Goal: Task Accomplishment & Management: Manage account settings

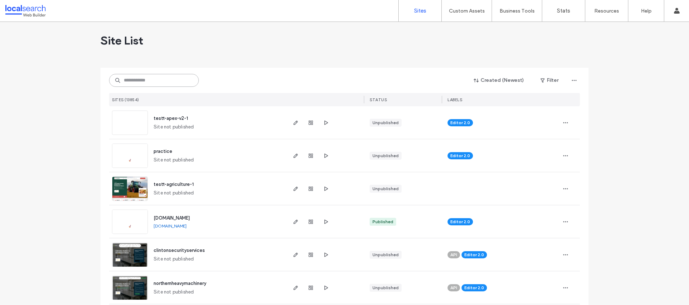
click at [133, 86] on div "Created (Newest) Filter SITES (13854) STATUS LABELS" at bounding box center [344, 87] width 471 height 38
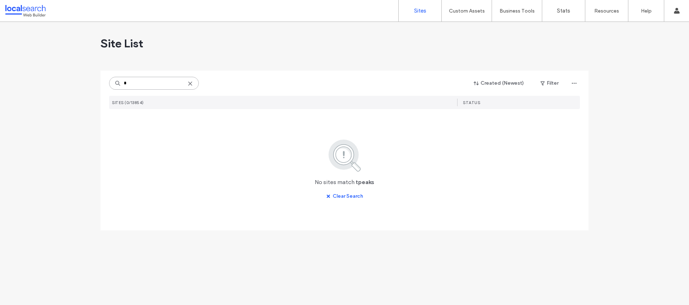
type input "*"
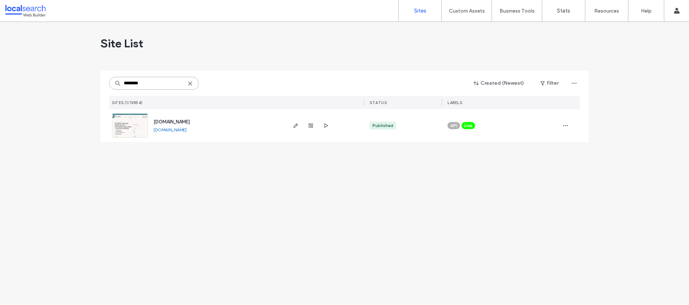
type input "********"
click at [189, 123] on span "[DOMAIN_NAME]" at bounding box center [172, 121] width 36 height 5
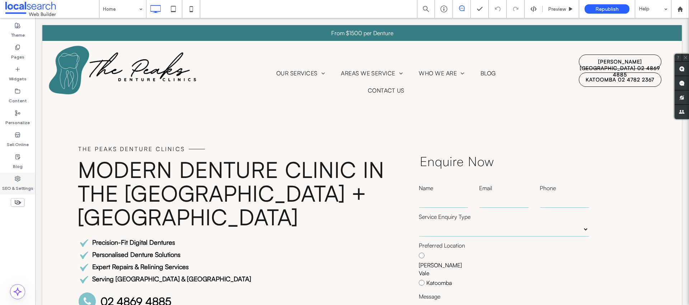
click at [16, 183] on label "SEO & Settings" at bounding box center [17, 186] width 31 height 10
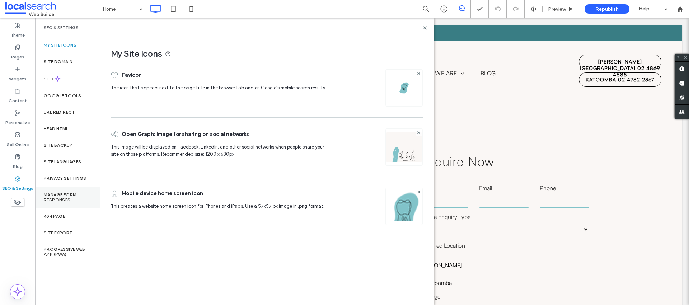
click at [65, 193] on label "Manage Form Responses" at bounding box center [67, 197] width 47 height 10
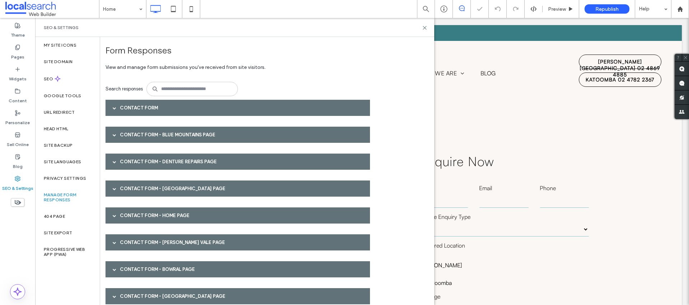
click at [124, 109] on div "Contact Form" at bounding box center [237, 108] width 264 height 16
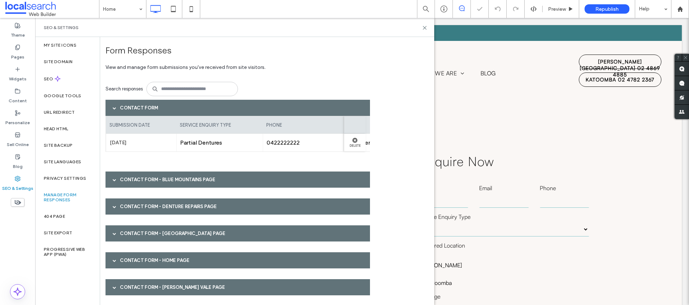
click at [124, 109] on div "Contact Form" at bounding box center [237, 108] width 264 height 16
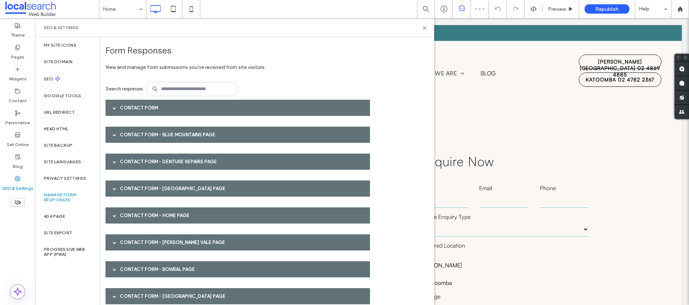
click at [129, 106] on div "Contact Form" at bounding box center [237, 108] width 264 height 16
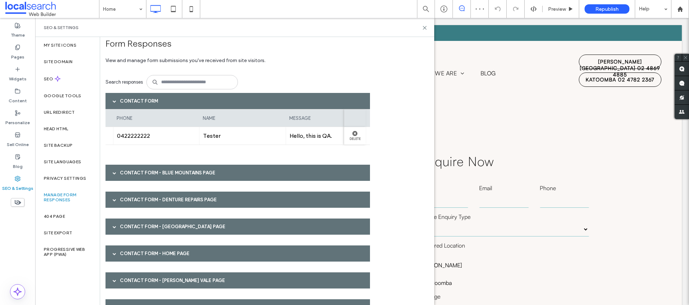
scroll to position [0, 238]
click at [165, 98] on div "Contact Form" at bounding box center [237, 101] width 264 height 16
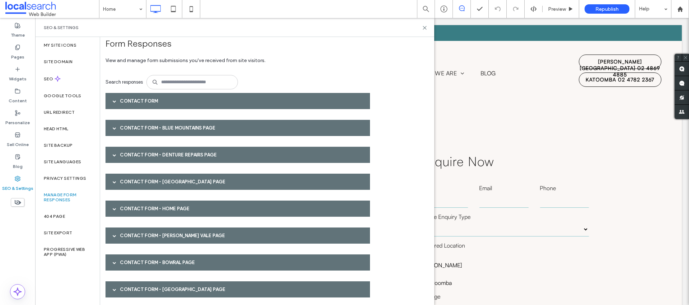
scroll to position [31, 0]
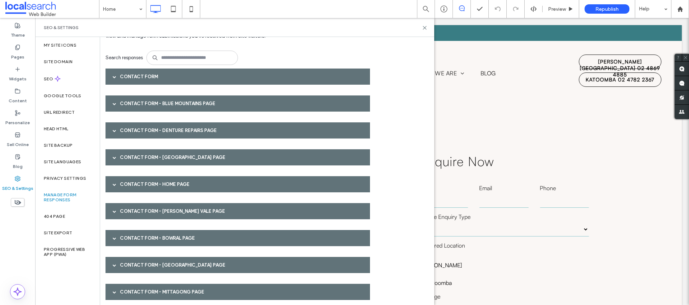
click at [151, 100] on div "Contact Form - Blue Mountains page" at bounding box center [237, 103] width 264 height 16
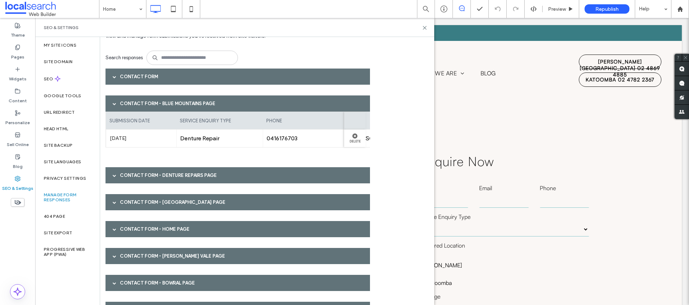
click at [151, 100] on div "Contact Form - Blue Mountains page" at bounding box center [237, 103] width 264 height 16
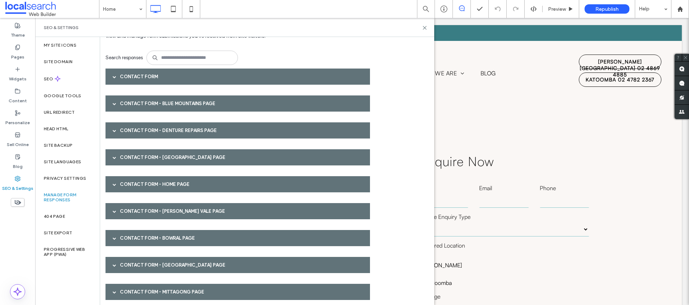
scroll to position [65, 0]
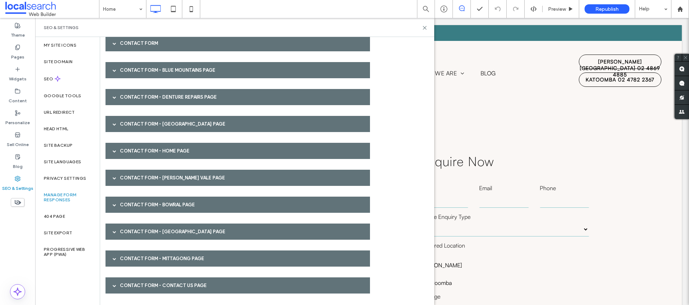
click at [150, 93] on div "Contact Form - Denture Repairs page" at bounding box center [237, 97] width 264 height 16
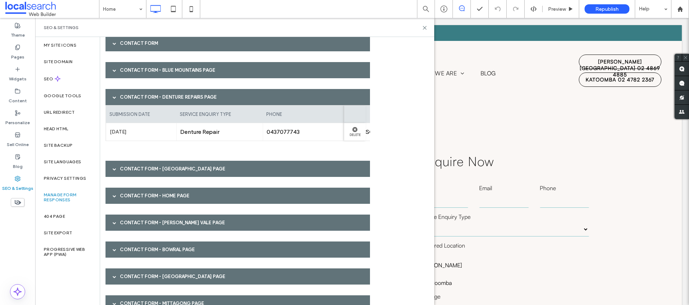
click at [150, 93] on div "Contact Form - Denture Repairs page" at bounding box center [237, 97] width 264 height 16
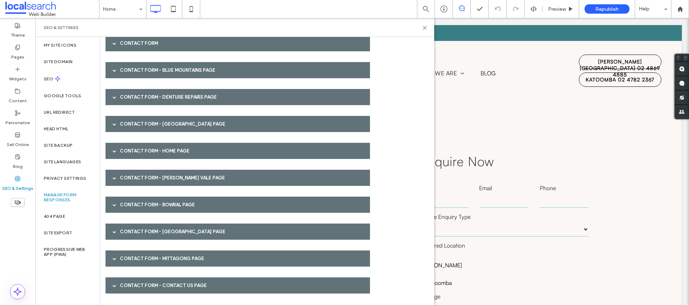
click at [137, 114] on div "Contact Form submission date service enquiry type phone name message email Oct …" at bounding box center [239, 169] width 269 height 269
click at [137, 124] on div "Contact Form - Katoomba page" at bounding box center [237, 124] width 264 height 16
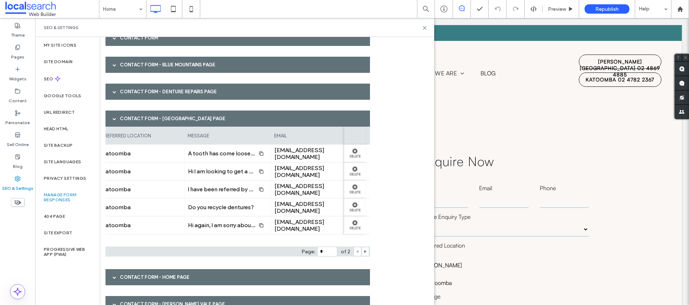
scroll to position [82, 0]
